Goal: Navigation & Orientation: Find specific page/section

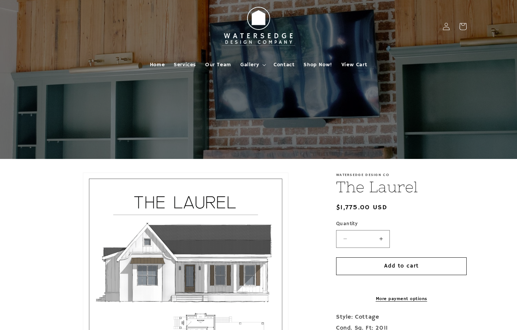
click at [154, 62] on span "Home" at bounding box center [157, 64] width 15 height 7
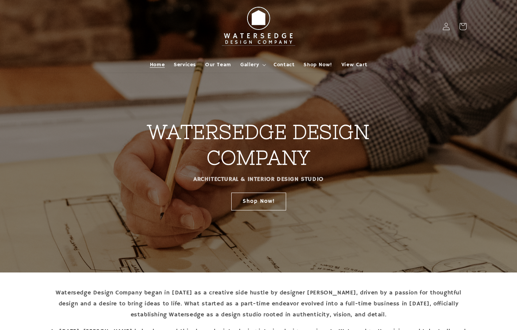
click at [254, 61] on span "Gallery" at bounding box center [249, 64] width 19 height 7
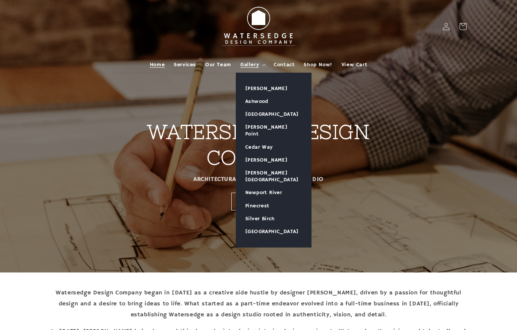
click at [268, 87] on link "[PERSON_NAME]" at bounding box center [273, 88] width 75 height 13
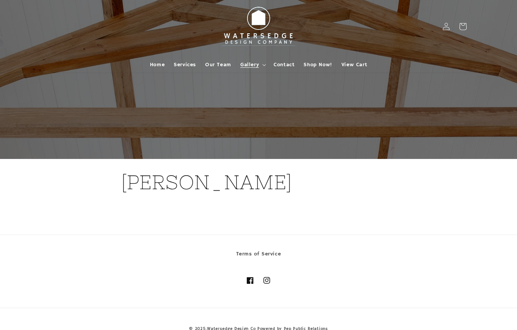
click at [255, 63] on span "Gallery" at bounding box center [249, 64] width 19 height 7
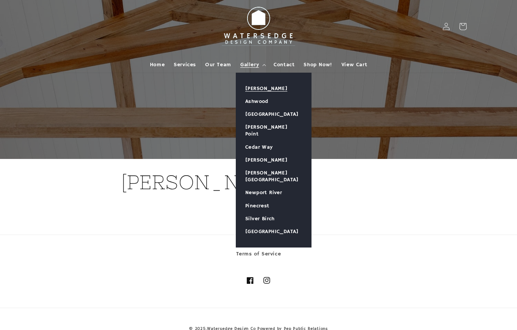
click at [266, 95] on link "Ashwood" at bounding box center [273, 101] width 75 height 13
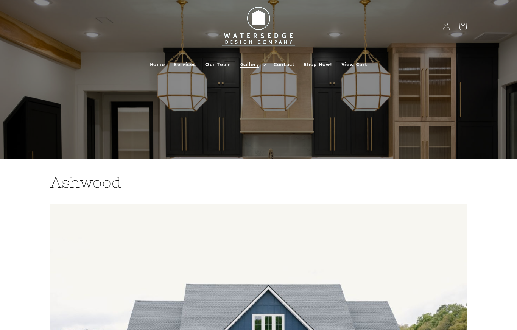
click at [309, 66] on span "Shop Now!" at bounding box center [318, 64] width 28 height 7
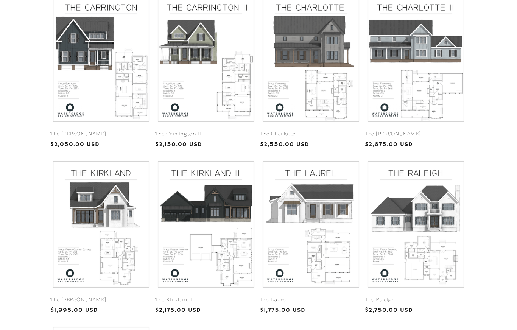
scroll to position [205, 0]
click at [475, 179] on div "The Carrington The Carrington Regular price $2,050.00 USD Regular price Sale pr…" at bounding box center [258, 240] width 454 height 494
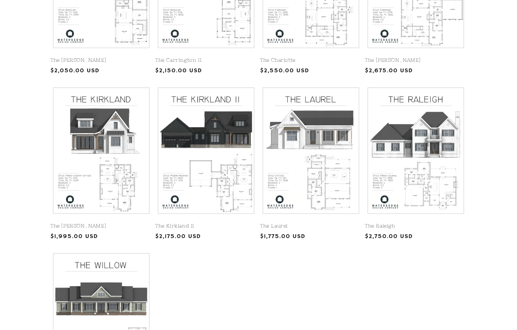
scroll to position [280, 0]
